Goal: Find specific page/section: Find specific page/section

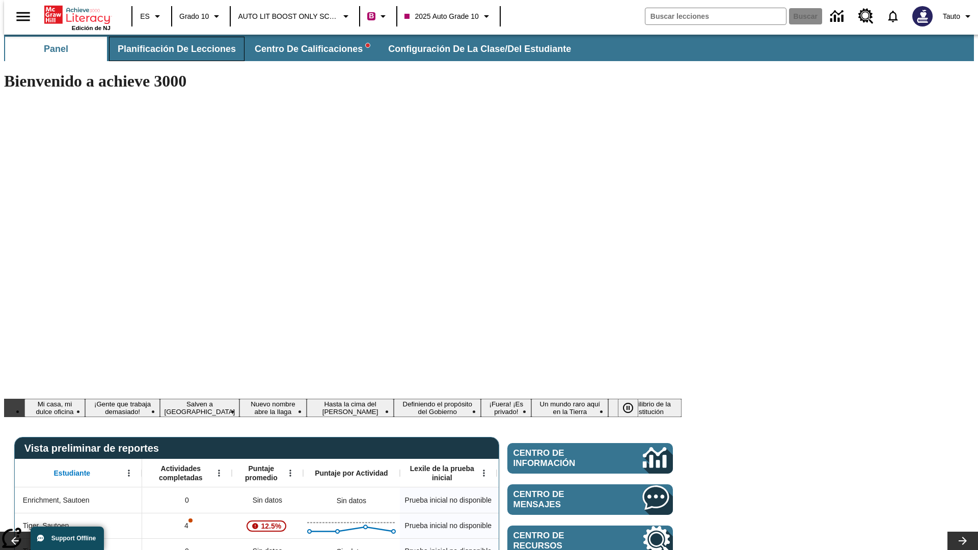
click at [171, 49] on span "Planificación de lecciones" at bounding box center [177, 49] width 118 height 12
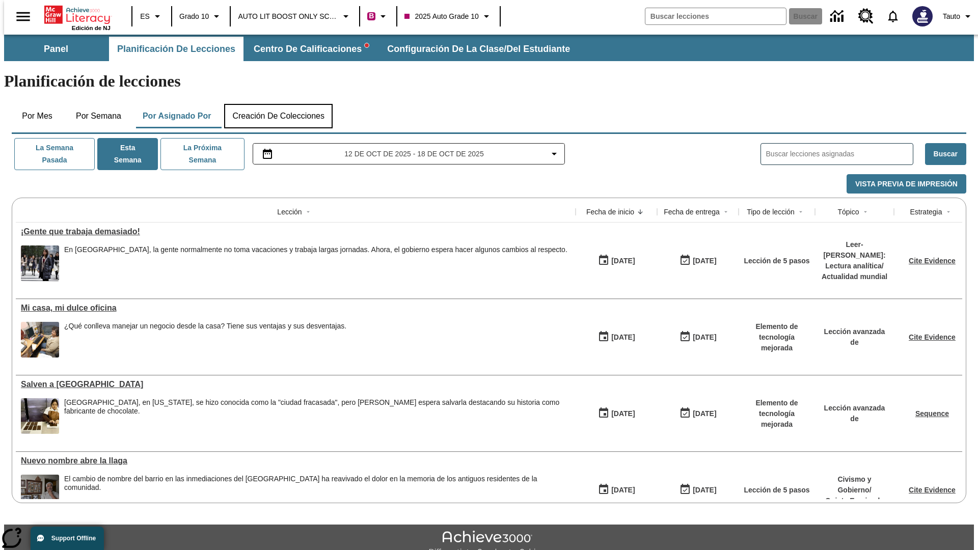
click at [278, 104] on button "Creación de colecciones" at bounding box center [278, 116] width 108 height 24
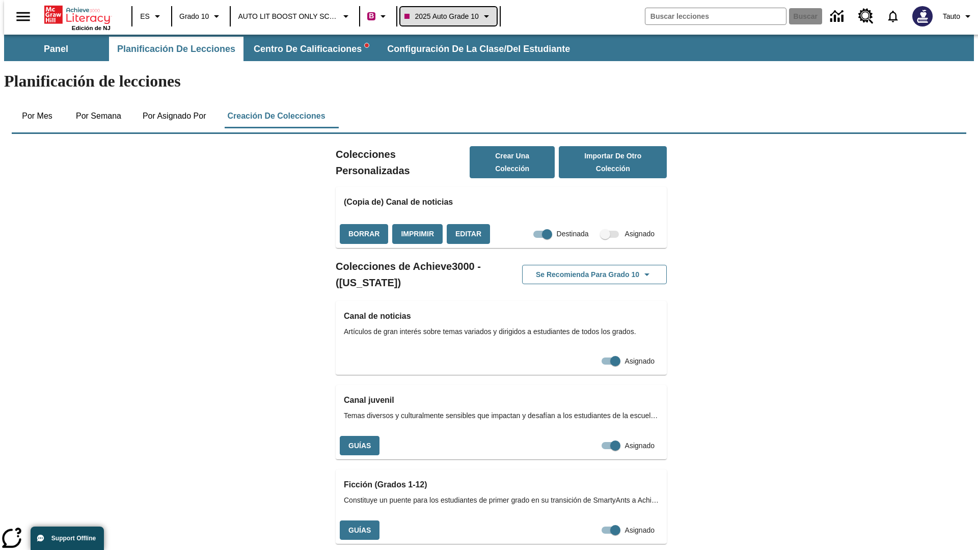
click at [447, 16] on span "2025 Auto Grade 10" at bounding box center [441, 16] width 74 height 11
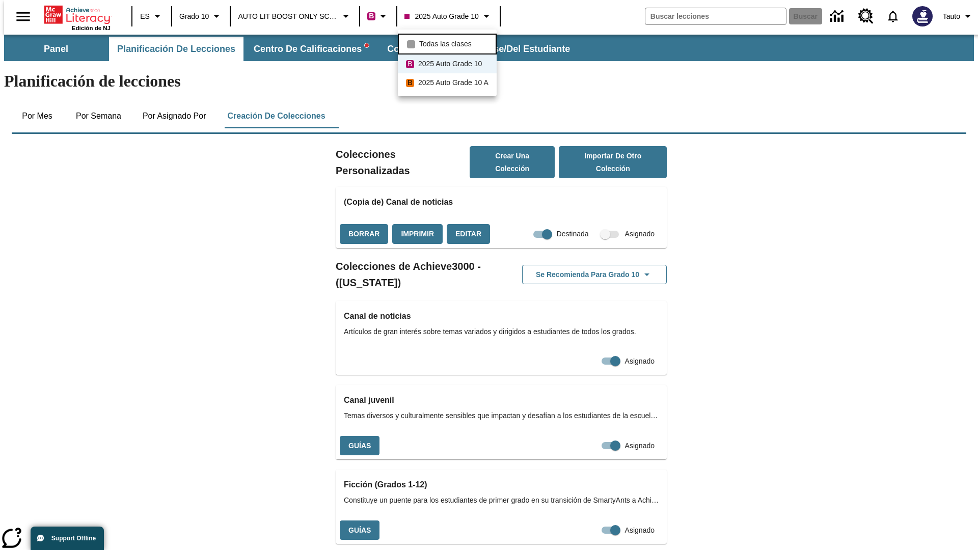
click at [449, 43] on span "Todas las clases" at bounding box center [445, 44] width 52 height 11
